Goal: Navigation & Orientation: Find specific page/section

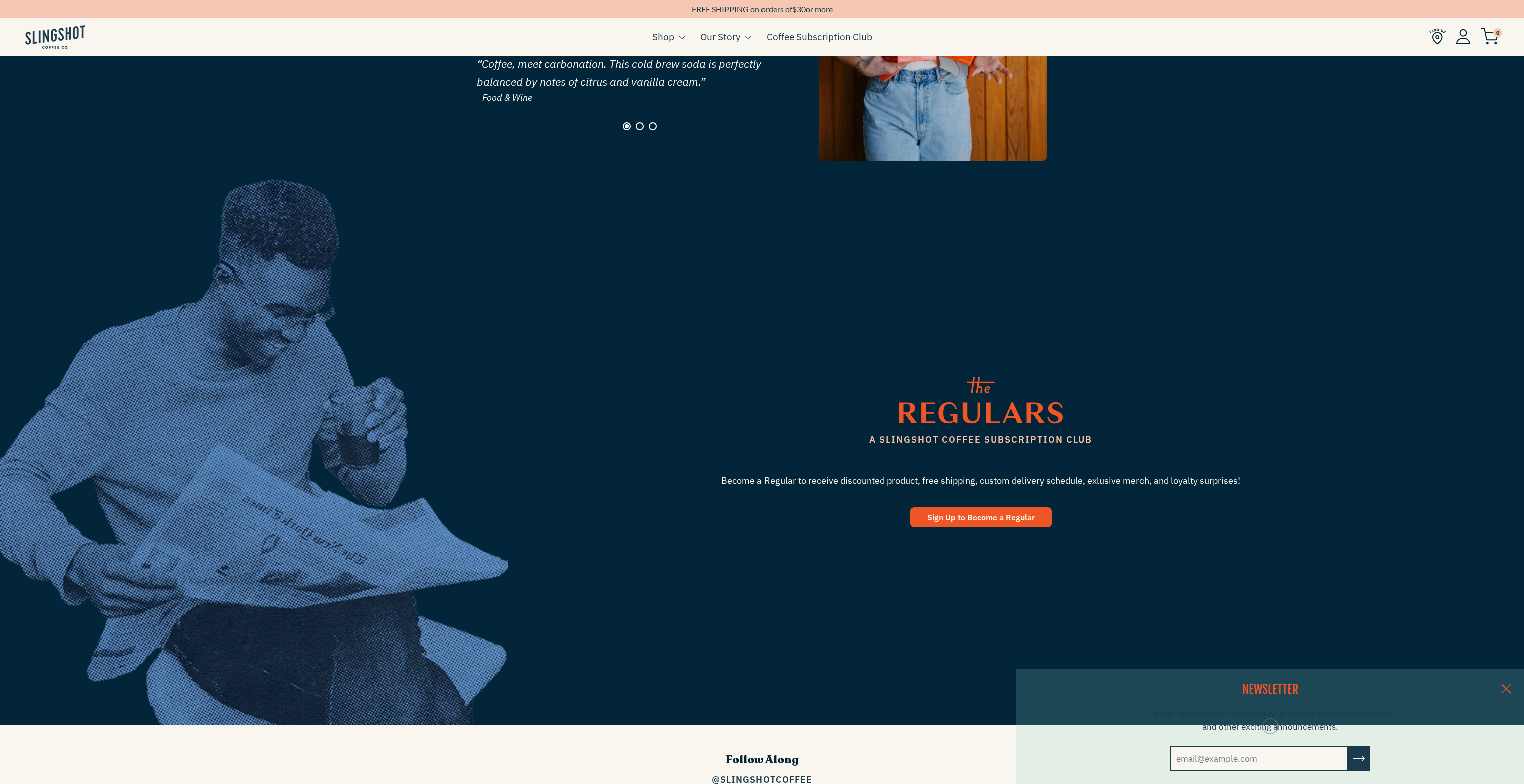
scroll to position [1809, 0]
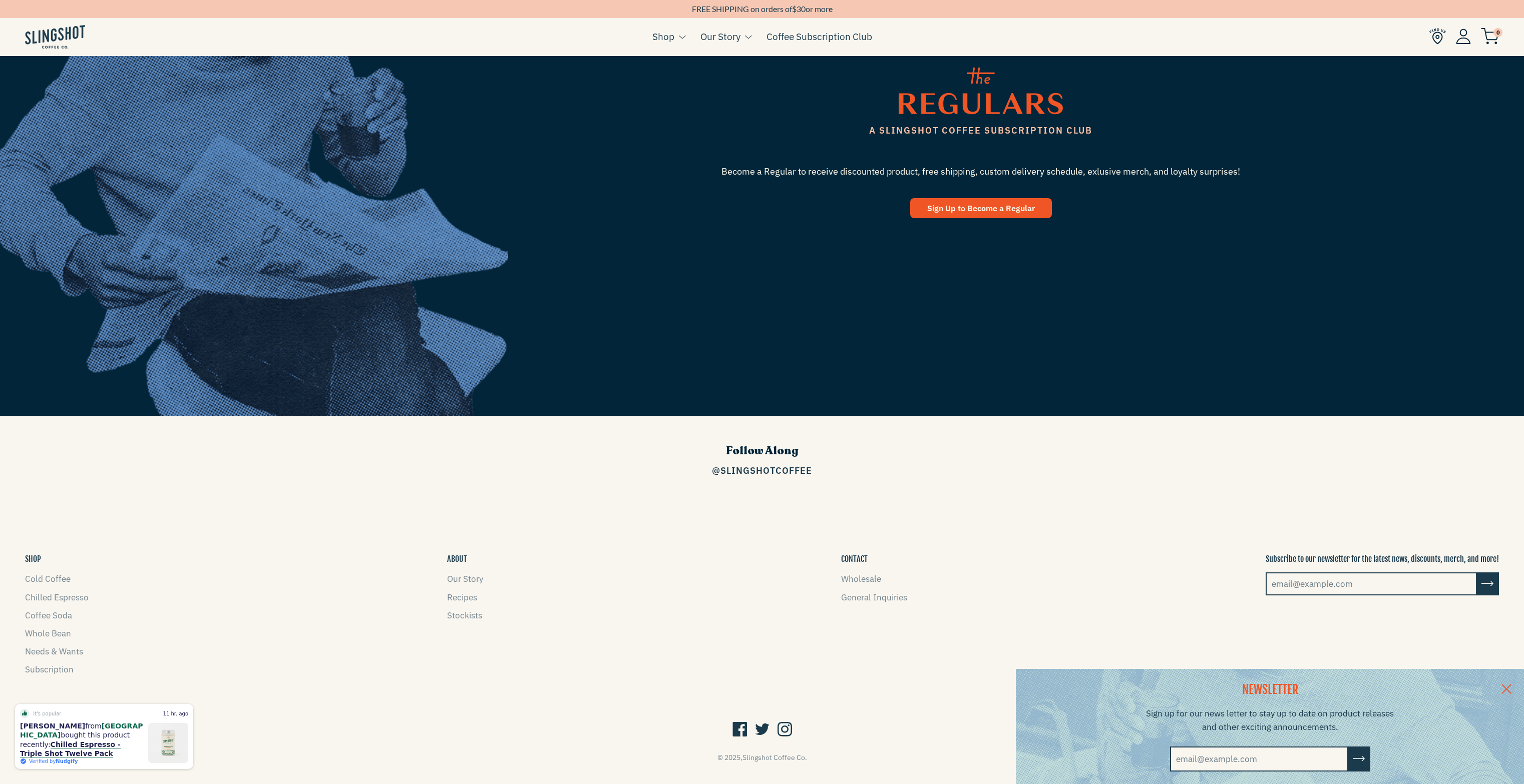
click at [42, 553] on div "SHOP Cold Coffee Chilled Espresso Coffee Soda Whole Bean Needs & Wants Subscrip…" at bounding box center [56, 617] width 63 height 128
click at [43, 553] on div "SHOP Cold Coffee Chilled Espresso Coffee Soda Whole Bean Needs & Wants Subscrip…" at bounding box center [56, 617] width 63 height 128
click at [44, 574] on link "Cold Coffee" at bounding box center [47, 579] width 46 height 11
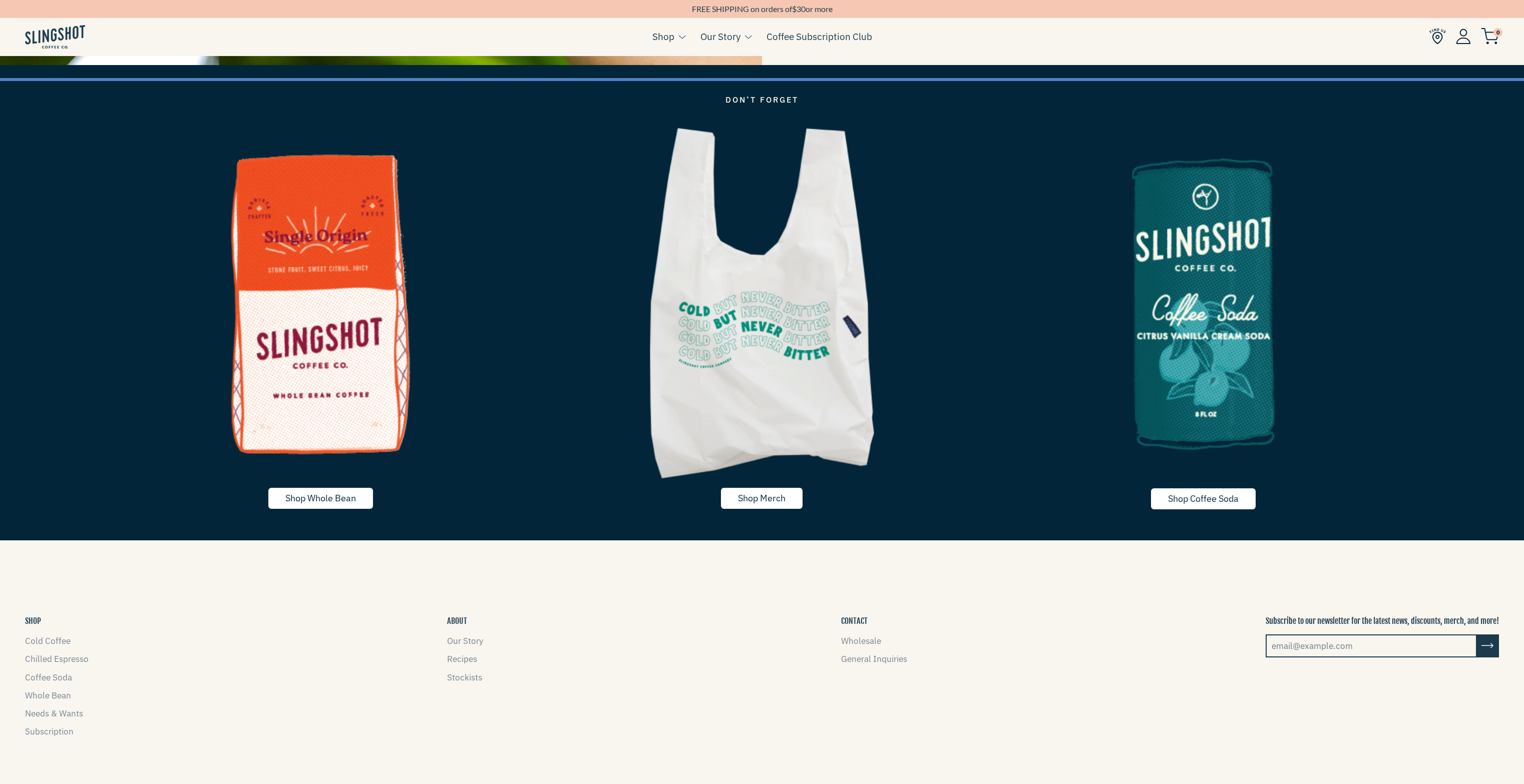
scroll to position [3299, 0]
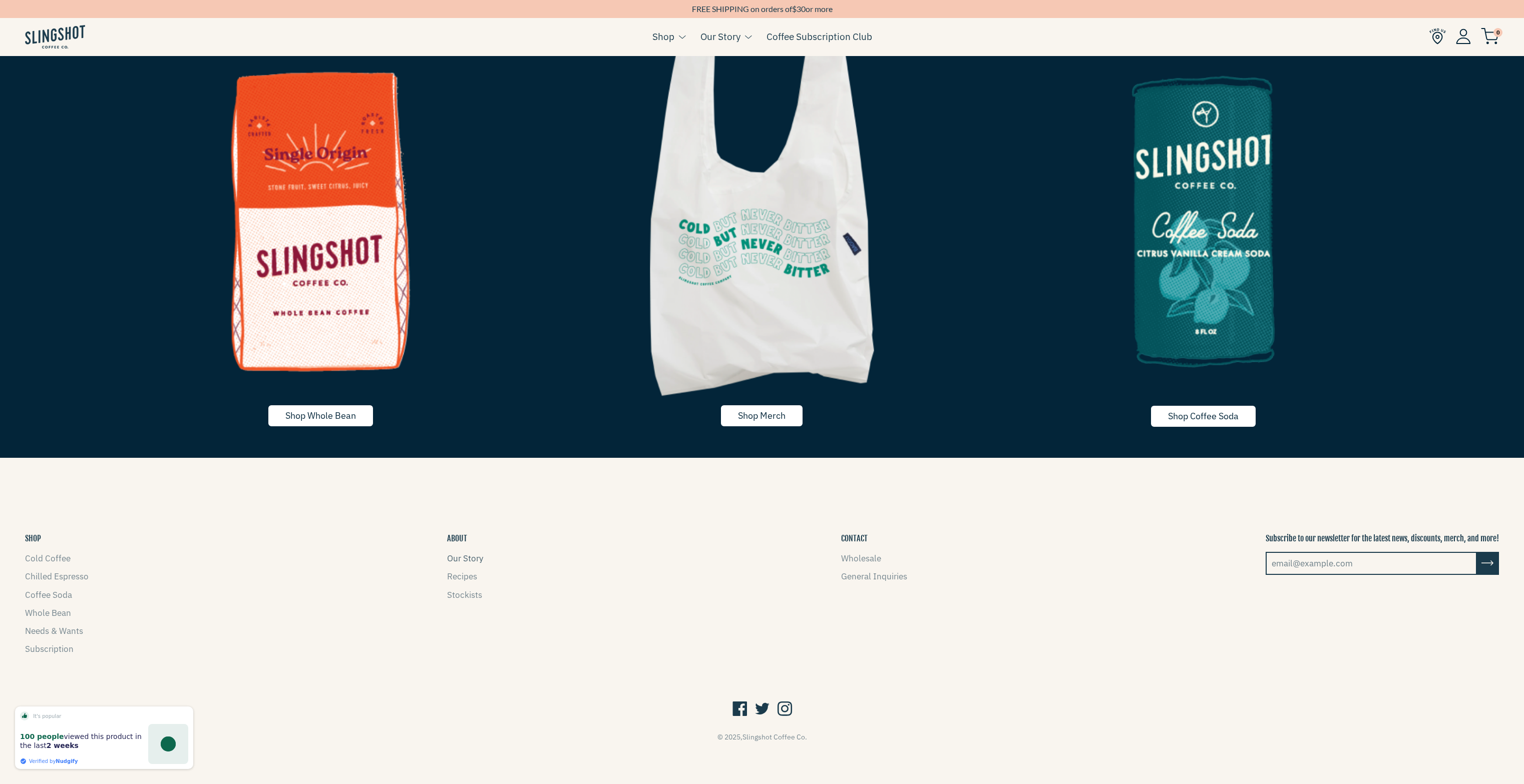
drag, startPoint x: 448, startPoint y: 567, endPoint x: 451, endPoint y: 562, distance: 5.8
click at [448, 567] on ul "Our Story Recipes Stockists" at bounding box center [465, 576] width 36 height 50
click at [451, 562] on link "Our Story" at bounding box center [465, 558] width 36 height 11
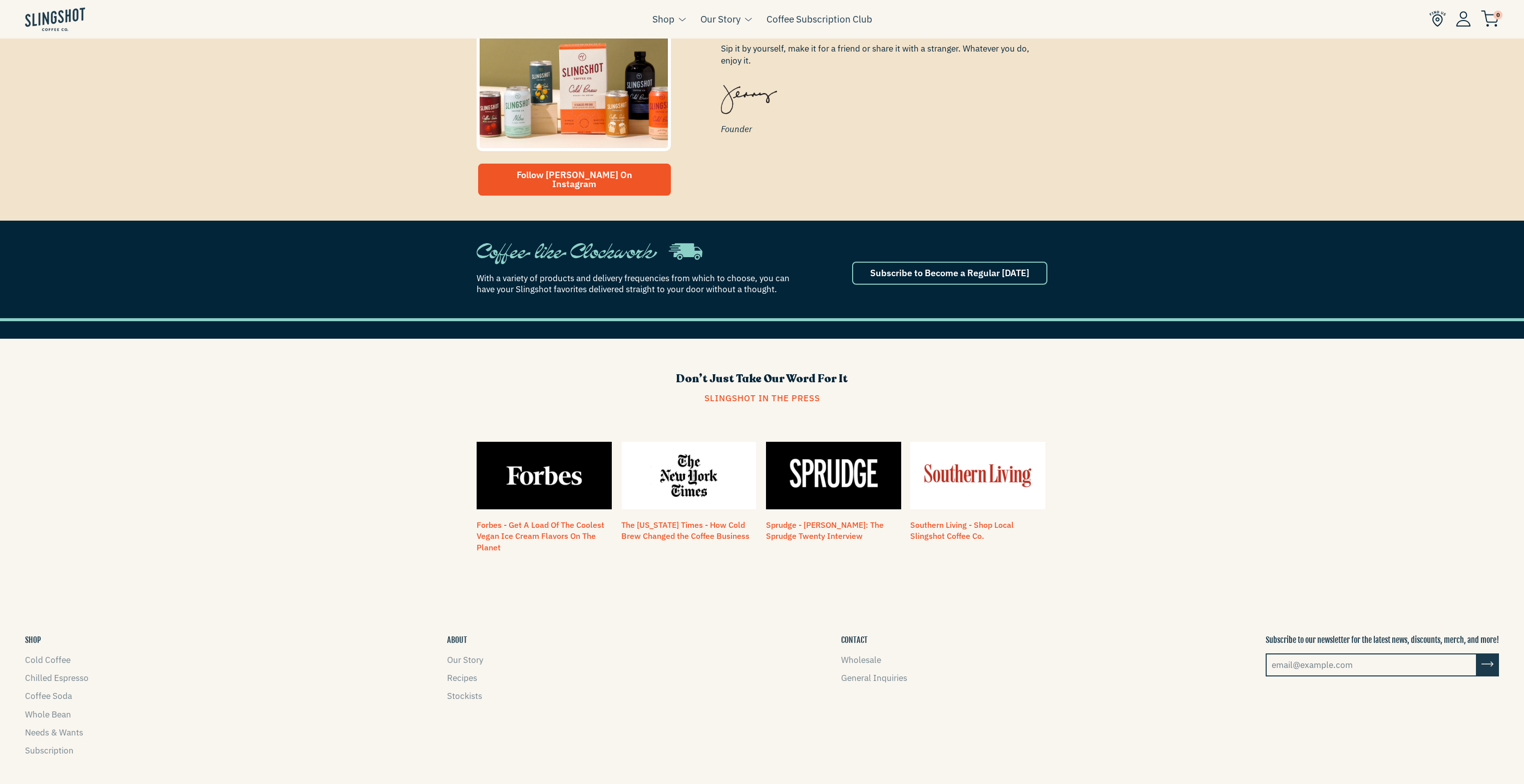
scroll to position [564, 0]
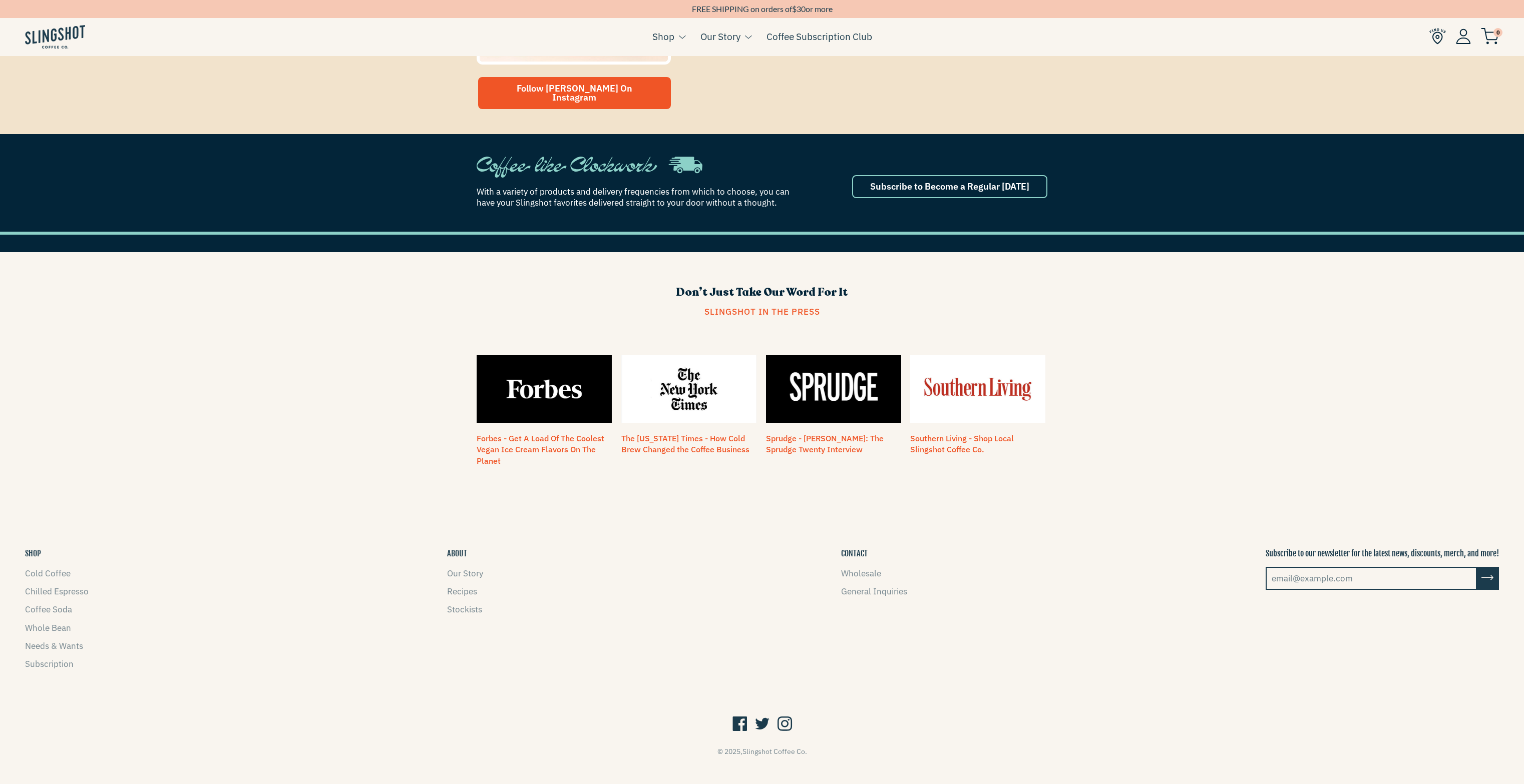
click at [780, 705] on div "© 2025, Slingshot Coffee Co." at bounding box center [762, 731] width 1524 height 52
click at [782, 715] on icon at bounding box center [784, 724] width 15 height 19
click at [755, 713] on div at bounding box center [761, 724] width 1474 height 23
click at [766, 715] on icon at bounding box center [762, 724] width 15 height 19
